Goal: Task Accomplishment & Management: Manage account settings

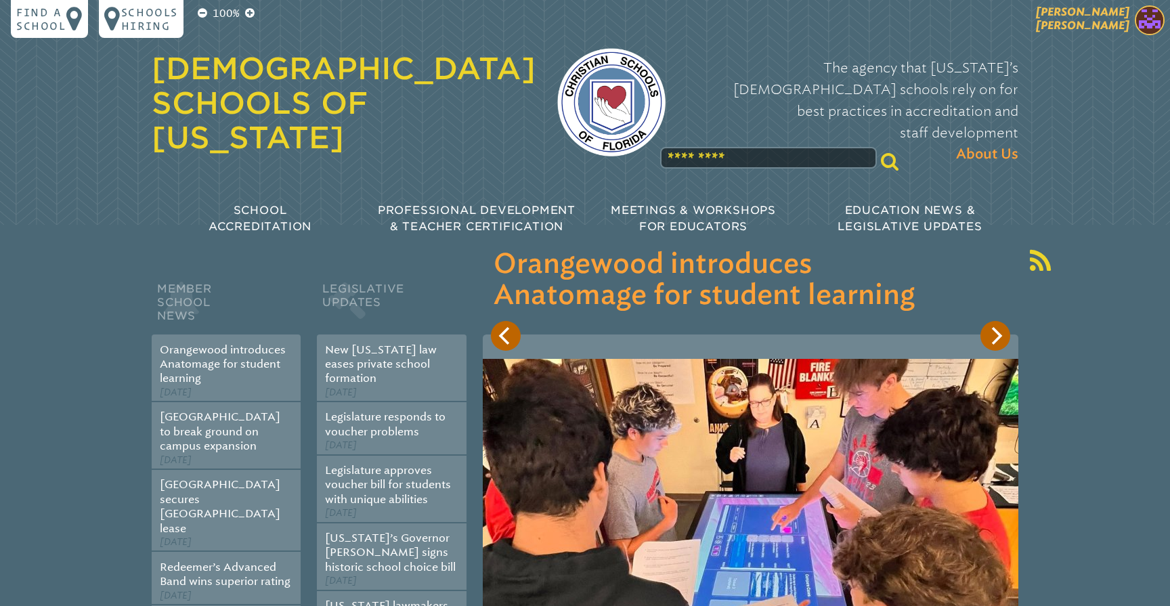
click at [1111, 25] on span "[PERSON_NAME]" at bounding box center [1082, 18] width 93 height 26
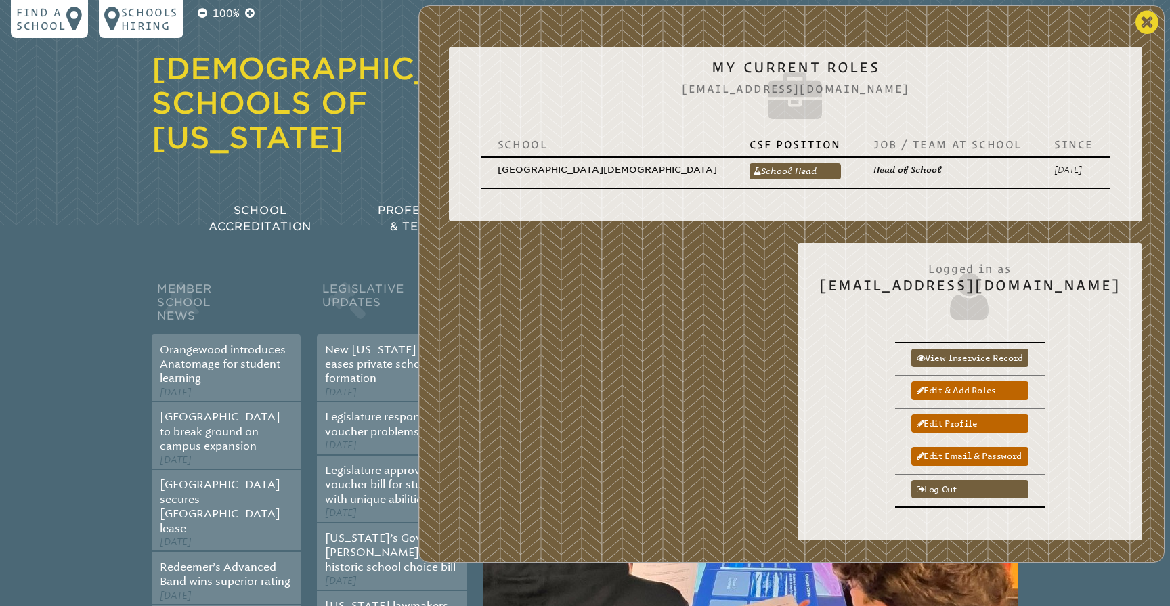
click at [1147, 22] on icon at bounding box center [1147, 22] width 23 height 27
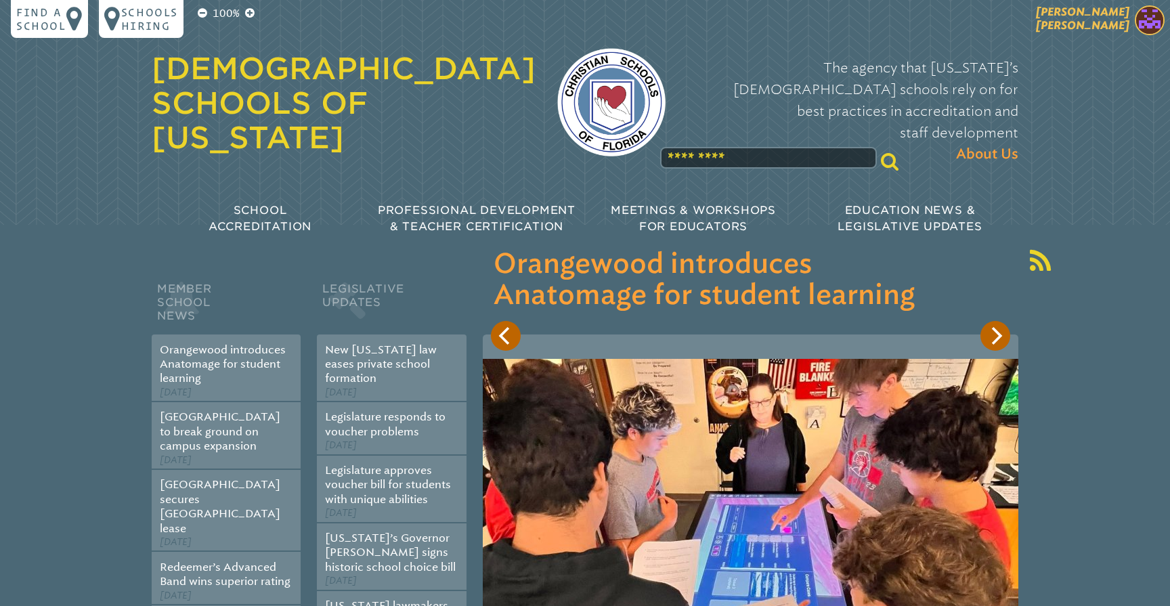
click at [1130, 24] on p "[PERSON_NAME]" at bounding box center [1059, 21] width 222 height 33
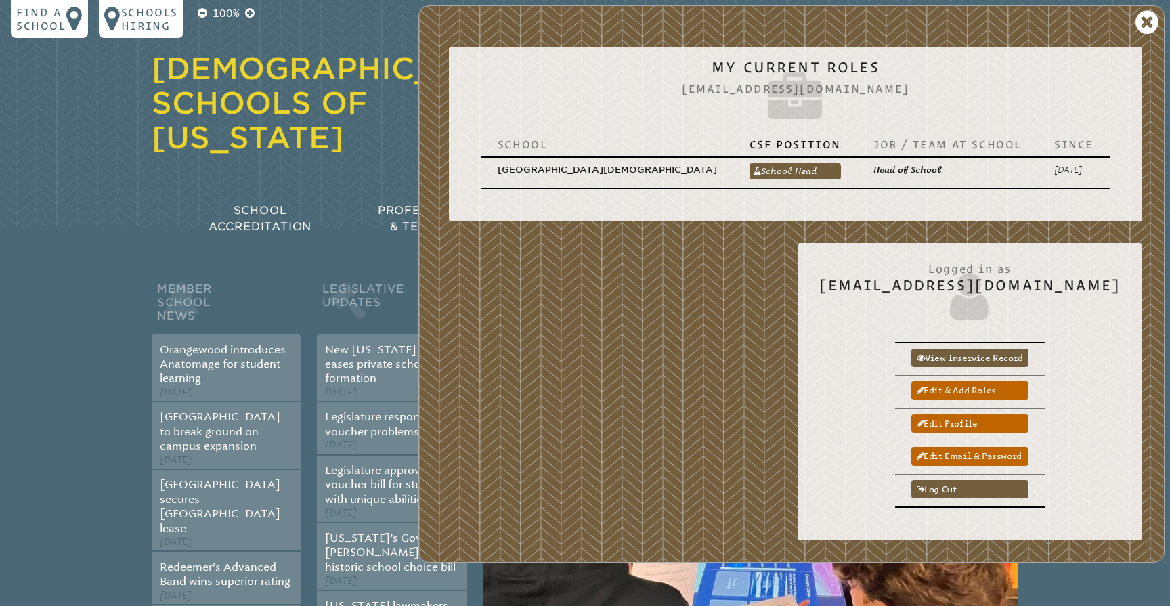
click at [406, 144] on div "[DEMOGRAPHIC_DATA] Schools of [US_STATE] The agency that [US_STATE]’s [DEMOGRAP…" at bounding box center [585, 128] width 888 height 257
click at [391, 132] on div "[DEMOGRAPHIC_DATA] Schools of [US_STATE]" at bounding box center [344, 104] width 384 height 143
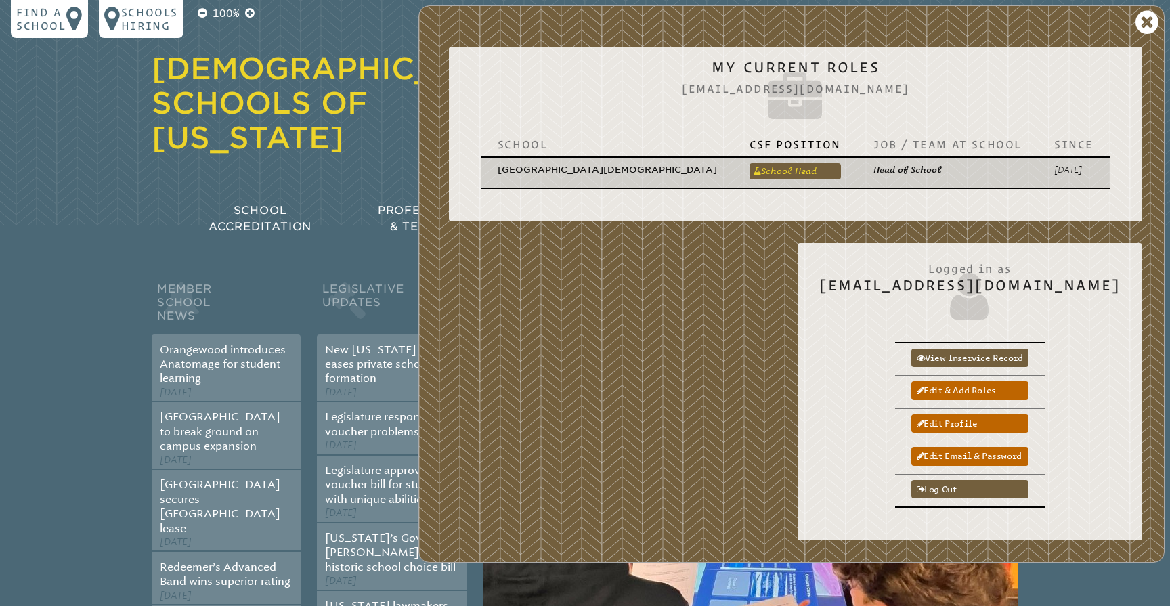
click at [781, 163] on link "School Head" at bounding box center [795, 171] width 91 height 16
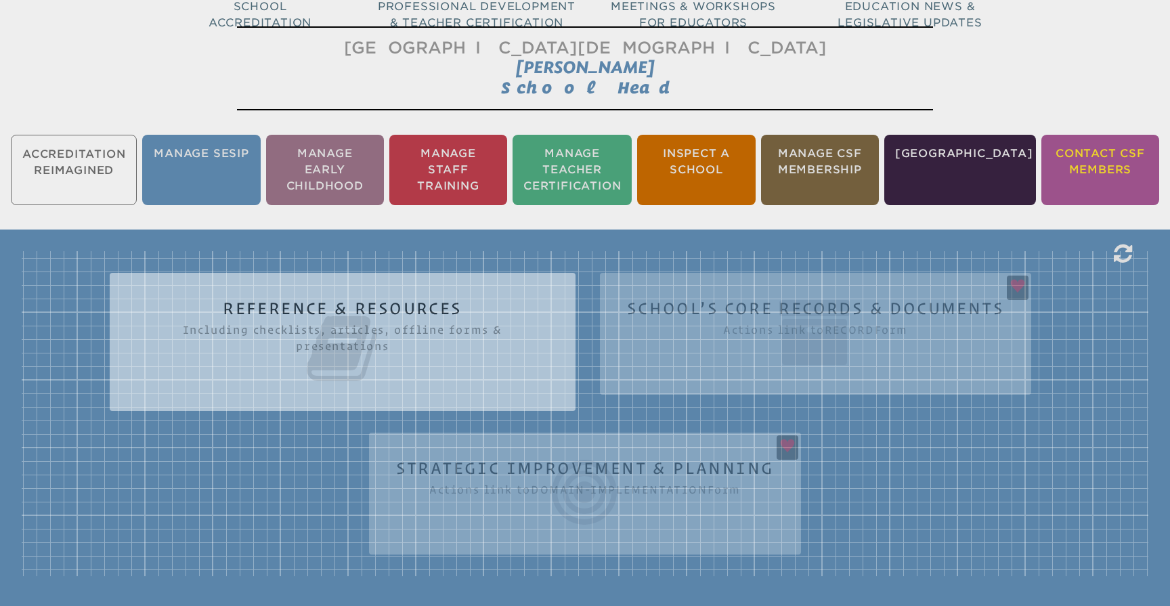
scroll to position [207, 0]
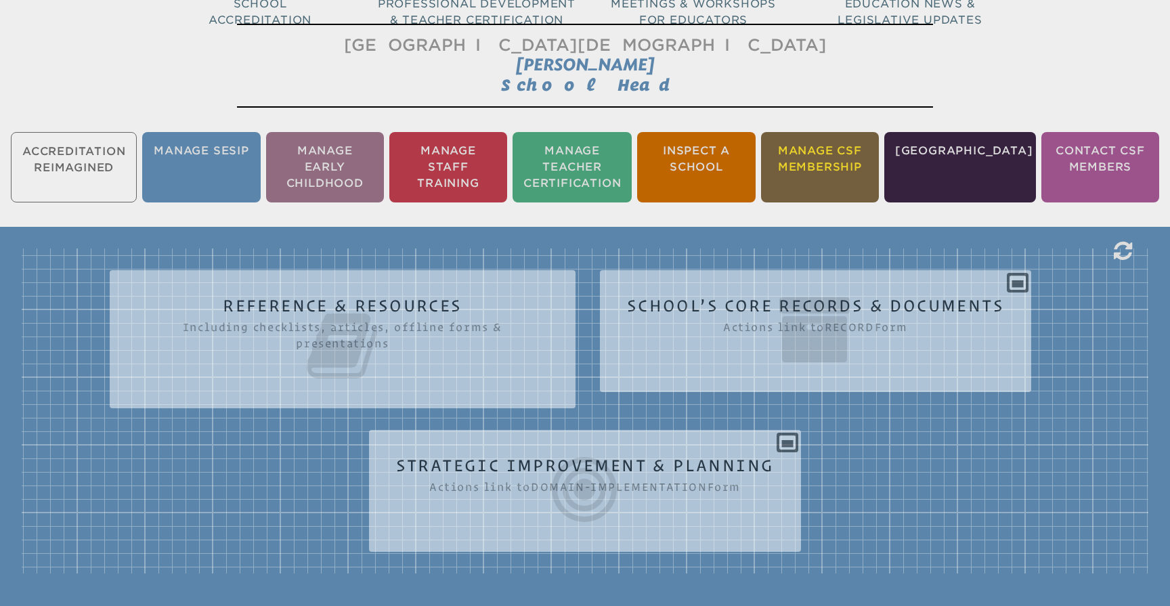
click at [849, 163] on li "Manage CSF Membership" at bounding box center [820, 167] width 118 height 70
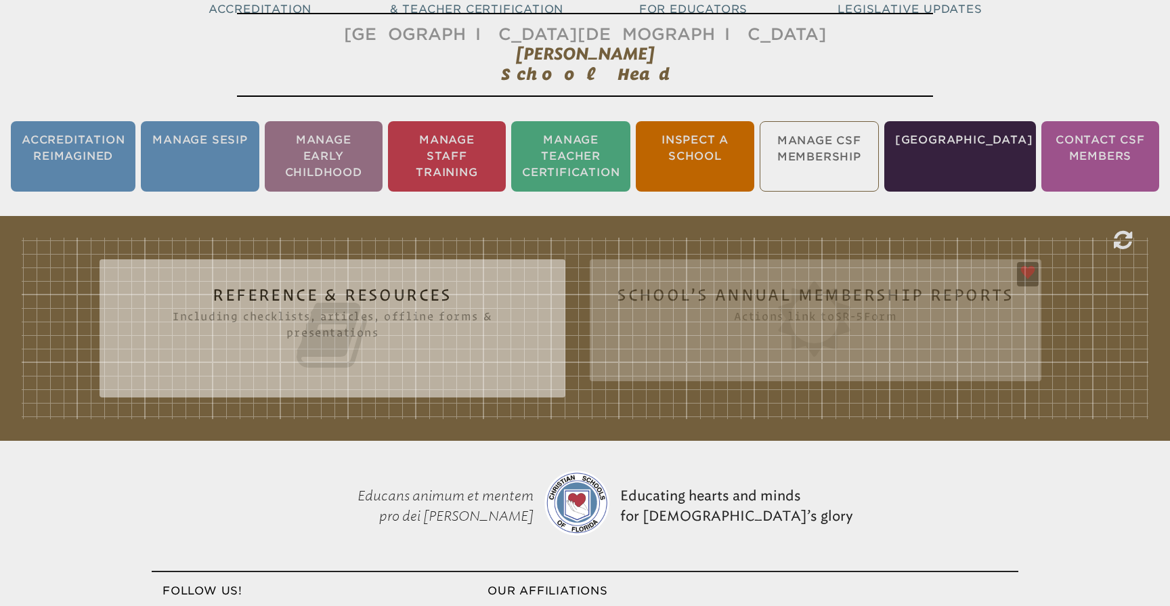
scroll to position [225, 0]
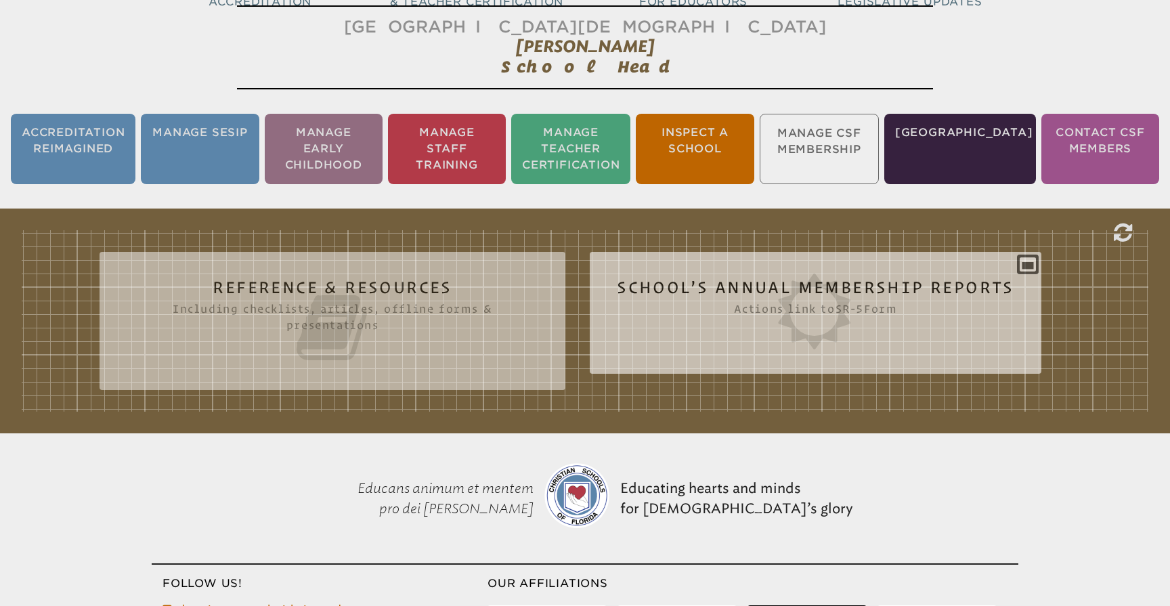
click at [822, 297] on icon at bounding box center [816, 312] width 398 height 76
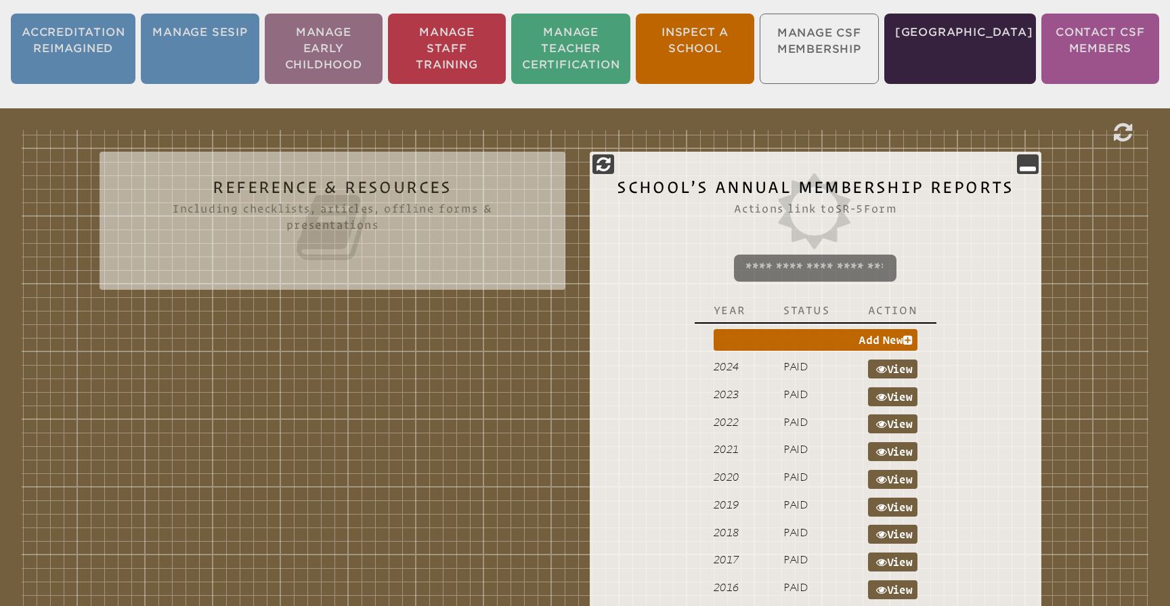
scroll to position [336, 0]
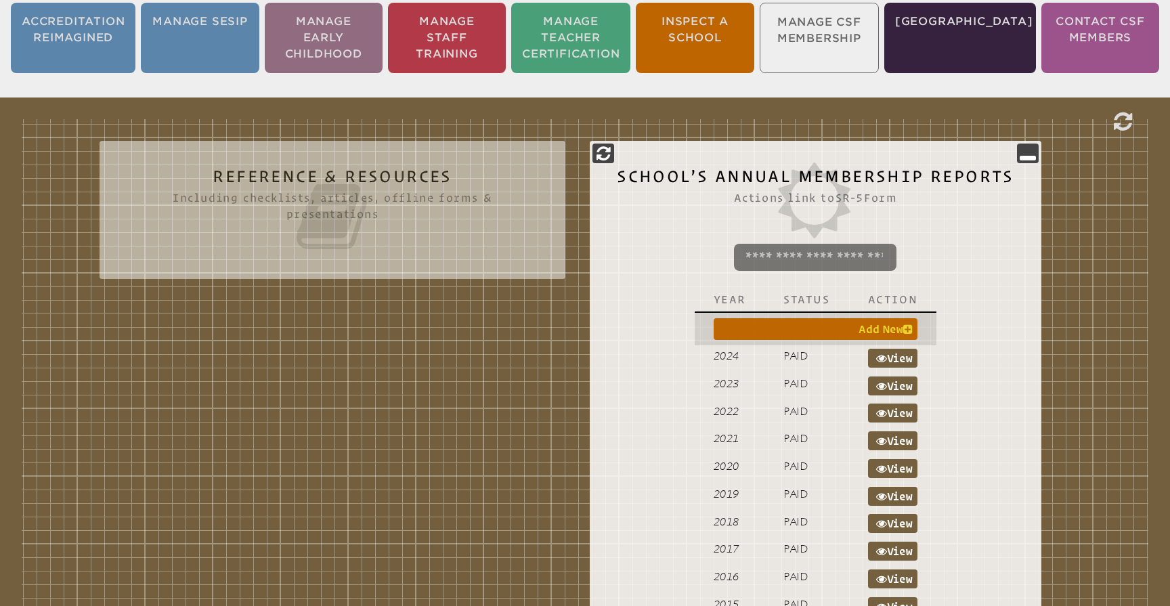
click at [908, 329] on icon at bounding box center [907, 329] width 9 height 11
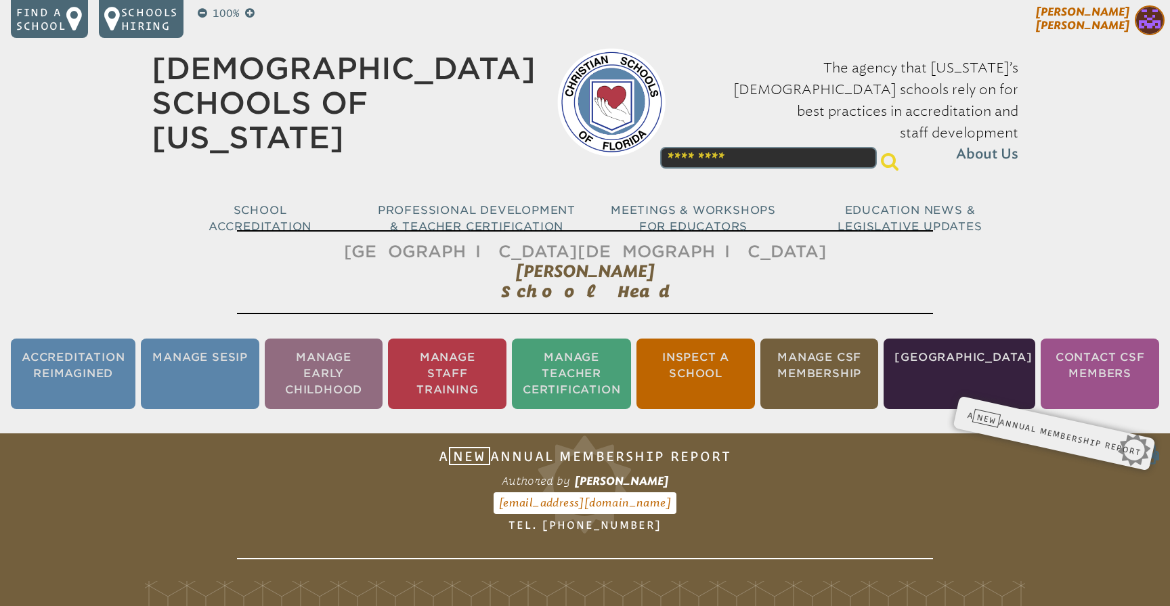
click at [1147, 16] on img at bounding box center [1150, 20] width 30 height 30
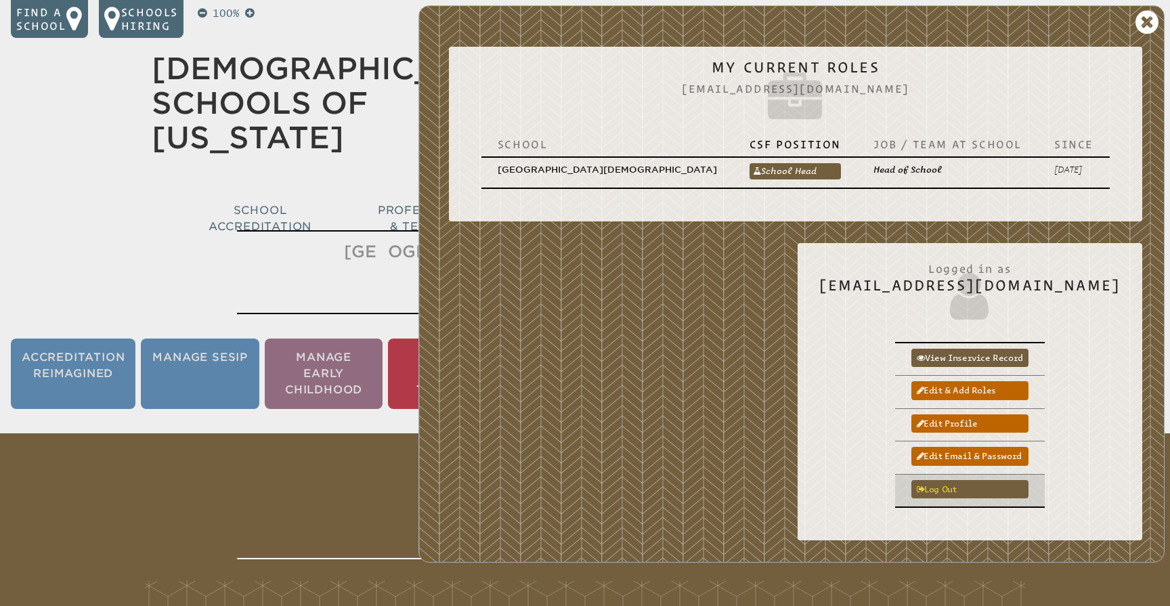
click at [983, 480] on link "Log out" at bounding box center [969, 489] width 117 height 18
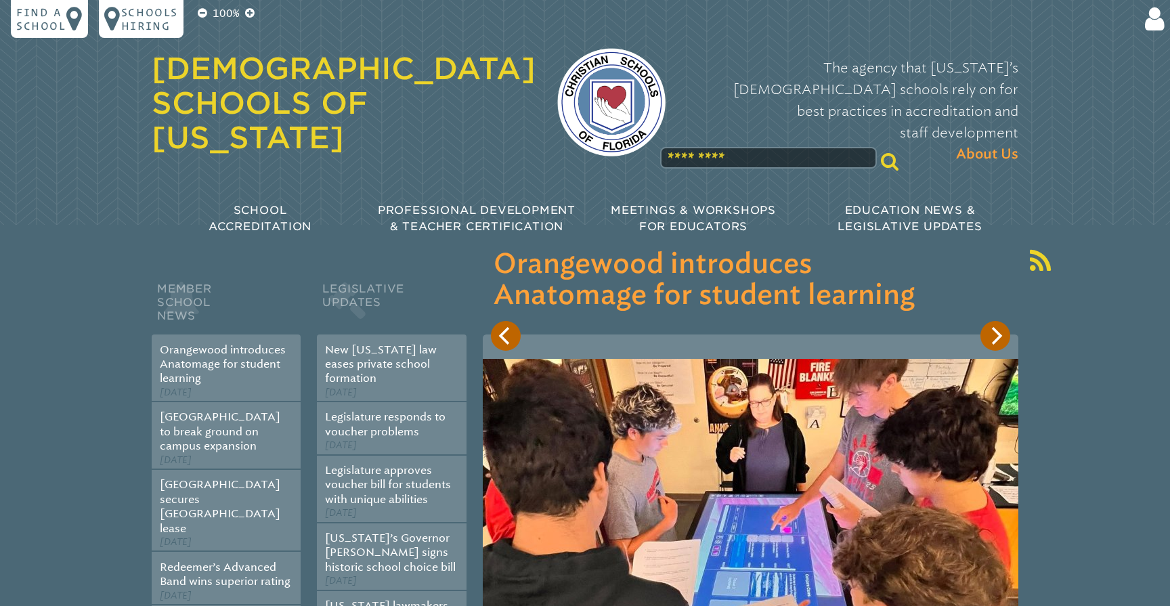
scroll to position [123, 0]
click at [1088, 158] on div "100% Find a school Schools Hiring Login Email Password Stay logged in? ****** F…" at bounding box center [585, 128] width 1170 height 257
